Goal: Navigation & Orientation: Go to known website

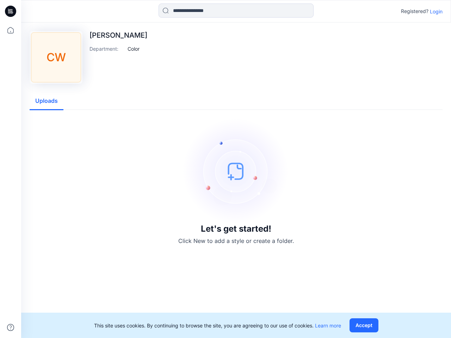
click at [225, 169] on img at bounding box center [236, 171] width 106 height 106
click at [11, 11] on icon at bounding box center [11, 11] width 3 height 0
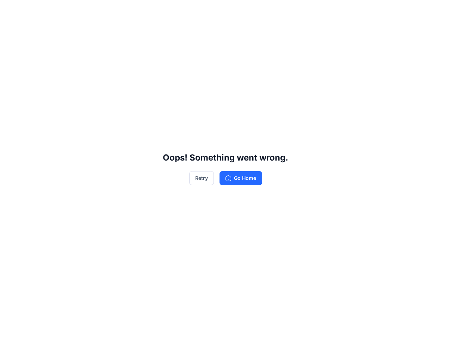
click at [11, 328] on div "Oops! Something went wrong. Retry Go Home" at bounding box center [225, 169] width 451 height 338
click at [236, 11] on div "Oops! Something went wrong. Retry Go Home" at bounding box center [225, 169] width 451 height 338
click at [436, 11] on div "Oops! Something went wrong. Retry Go Home" at bounding box center [225, 169] width 451 height 338
click at [133, 49] on div "Oops! Something went wrong. Retry Go Home" at bounding box center [225, 169] width 451 height 338
click at [46, 101] on div "Oops! Something went wrong. Retry Go Home" at bounding box center [225, 169] width 451 height 338
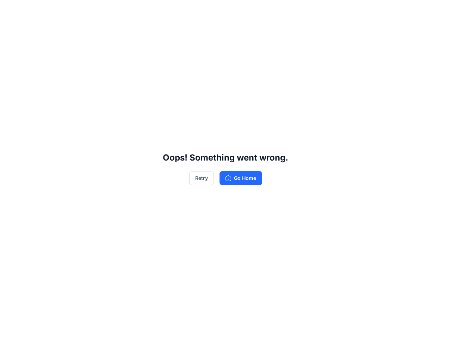
click at [365, 325] on div "Oops! Something went wrong. Retry Go Home" at bounding box center [225, 169] width 451 height 338
